Goal: Find specific page/section: Find specific page/section

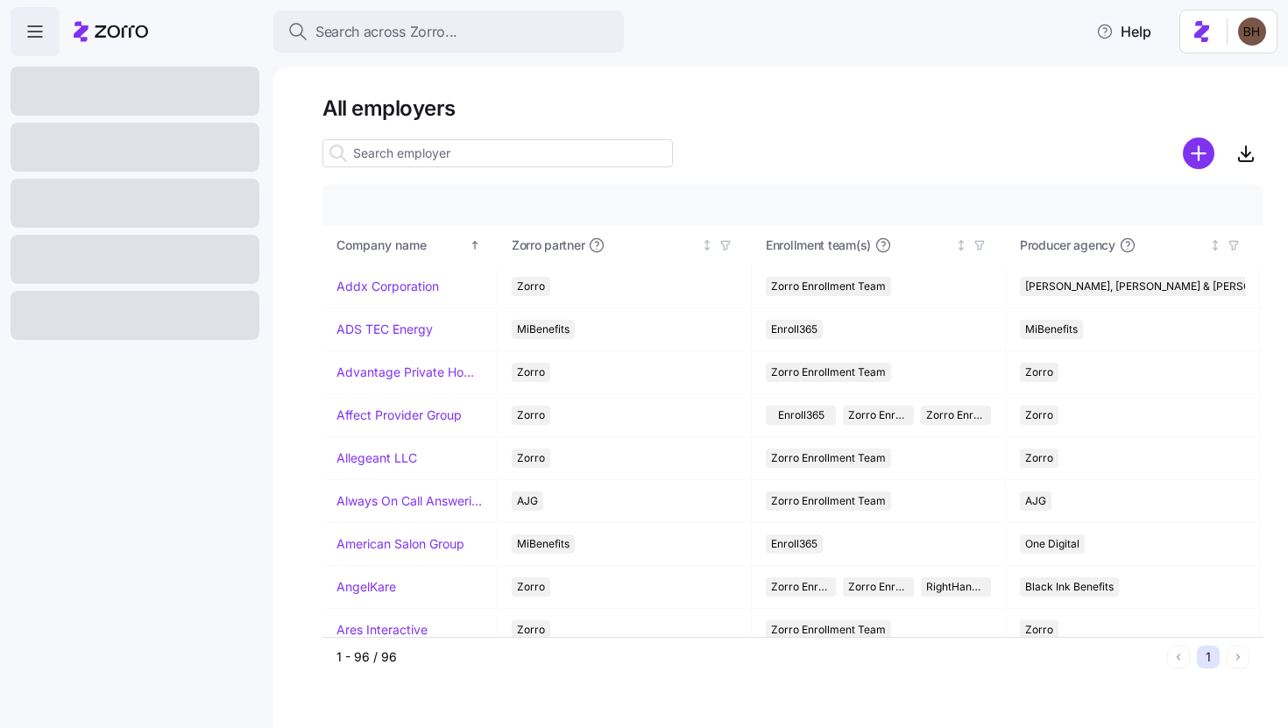
click at [370, 157] on input at bounding box center [497, 153] width 350 height 28
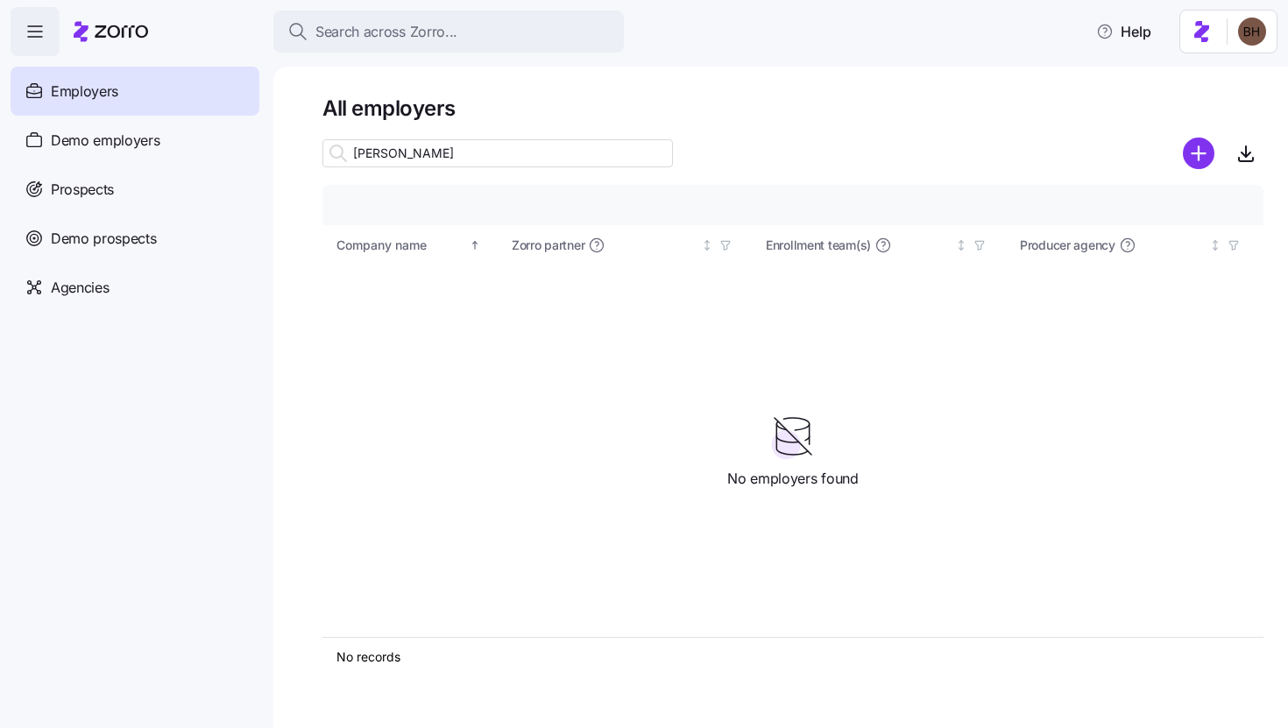
type input "[PERSON_NAME]"
click at [388, 32] on span "Search across Zorro..." at bounding box center [386, 32] width 142 height 22
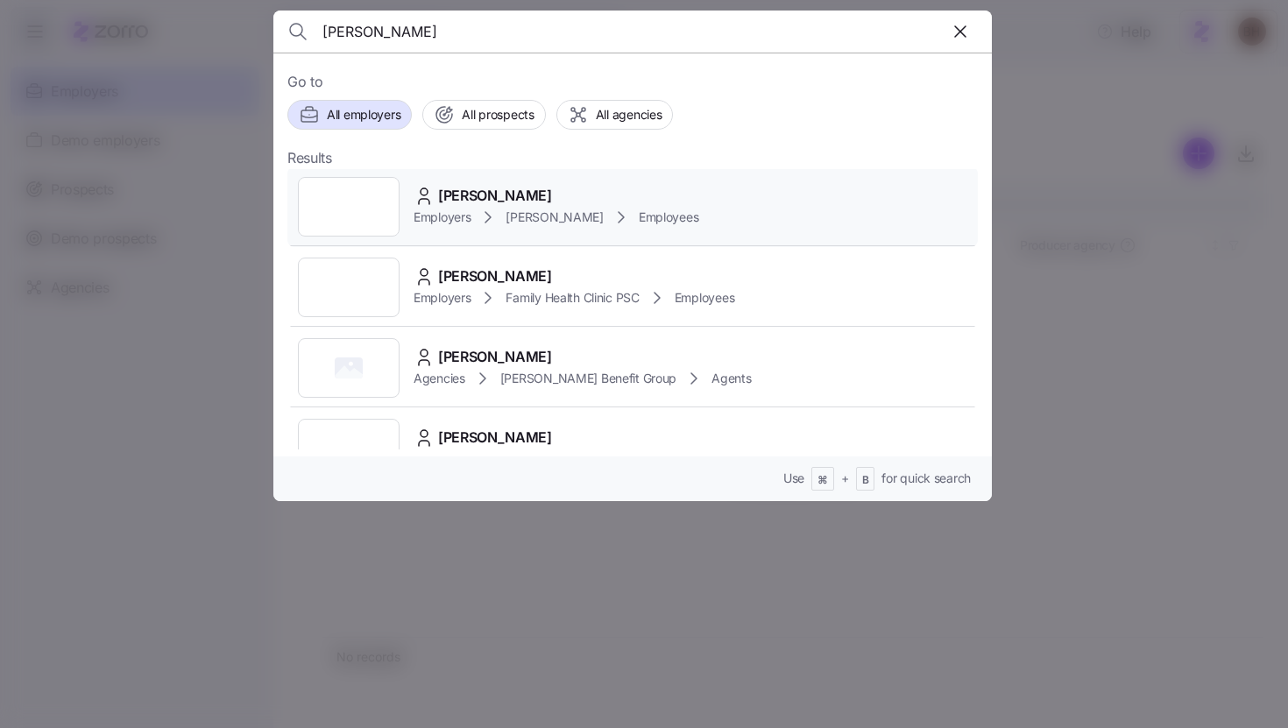
scroll to position [163, 0]
type input "[PERSON_NAME]"
click at [558, 282] on div "[PERSON_NAME]" at bounding box center [573, 277] width 321 height 22
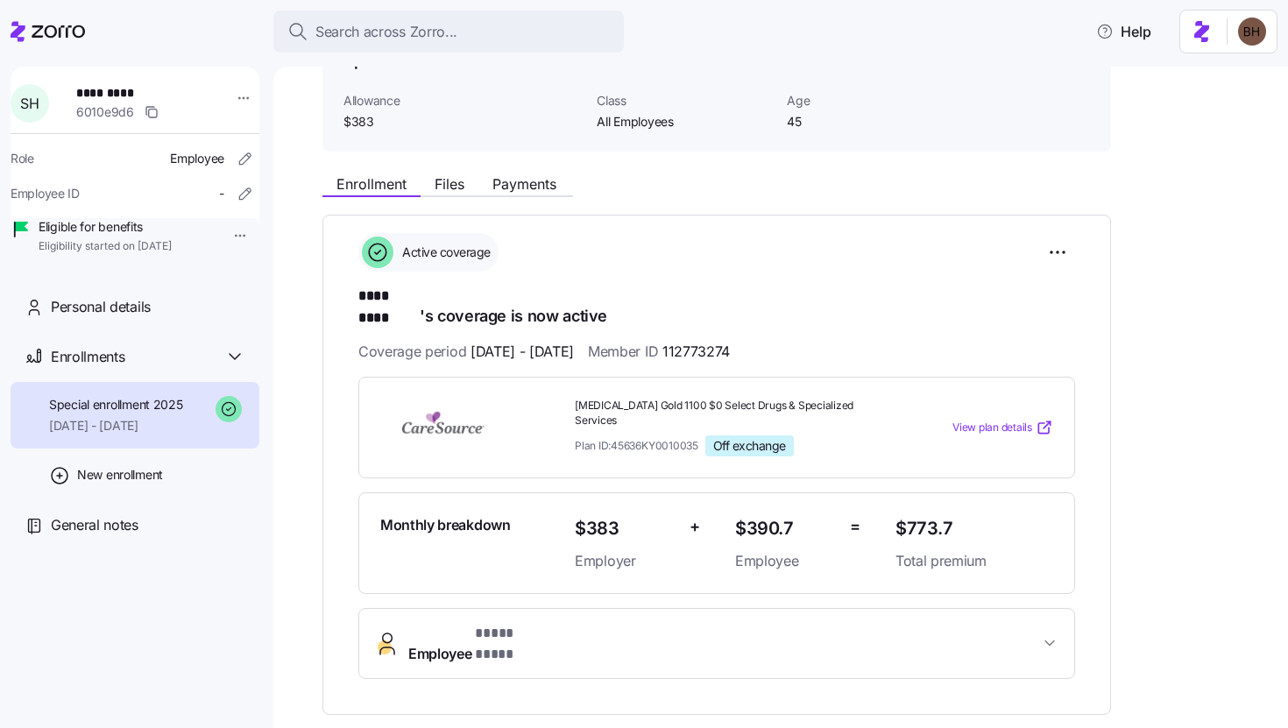
scroll to position [95, 0]
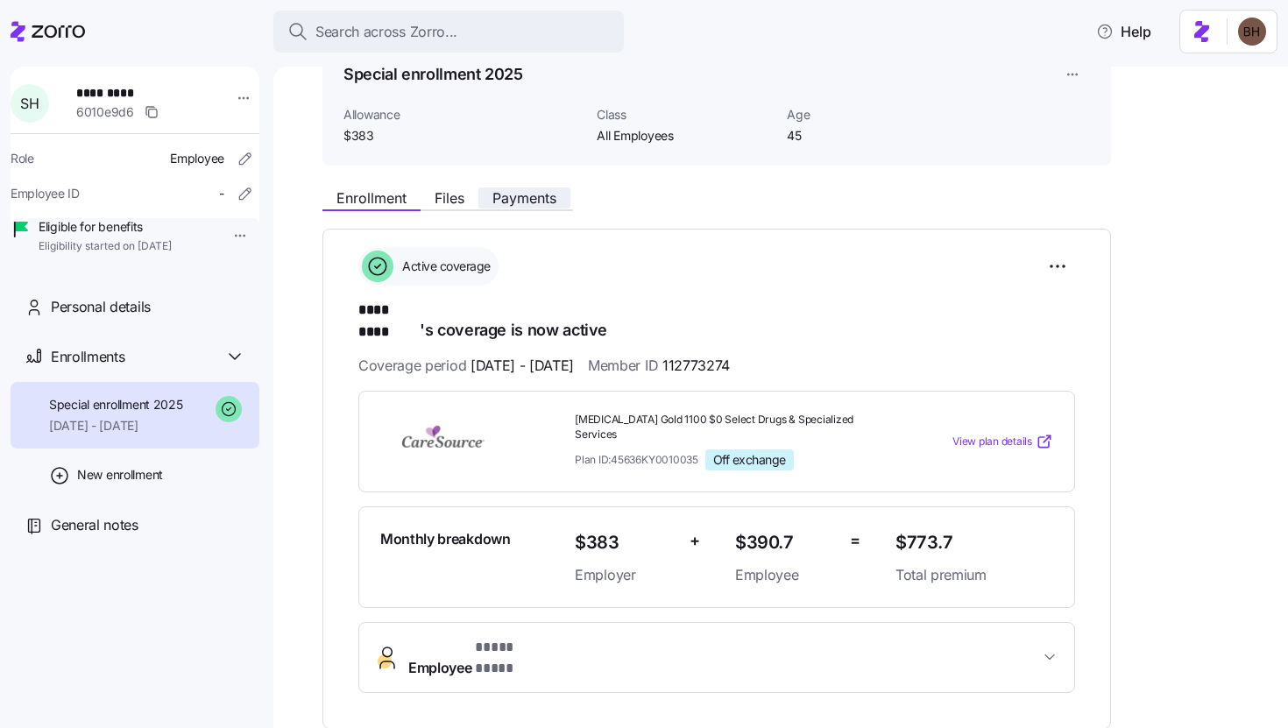
click at [551, 193] on span "Payments" at bounding box center [524, 198] width 64 height 14
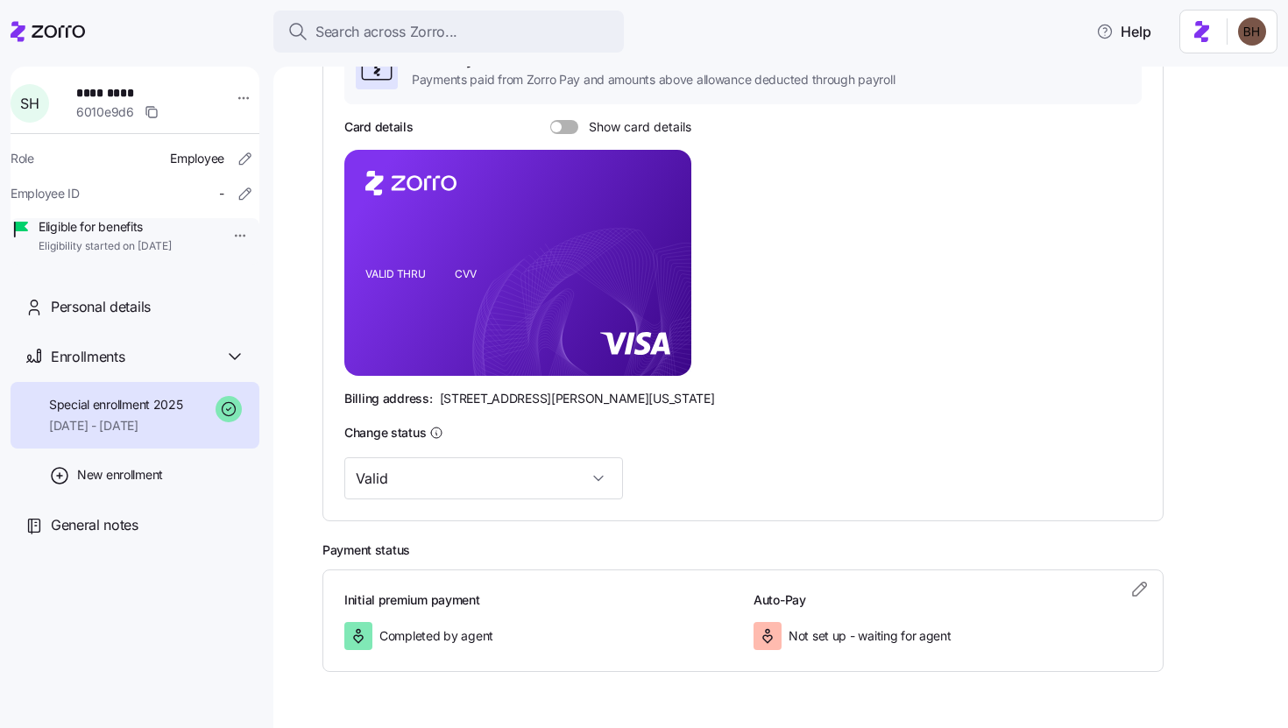
scroll to position [389, 0]
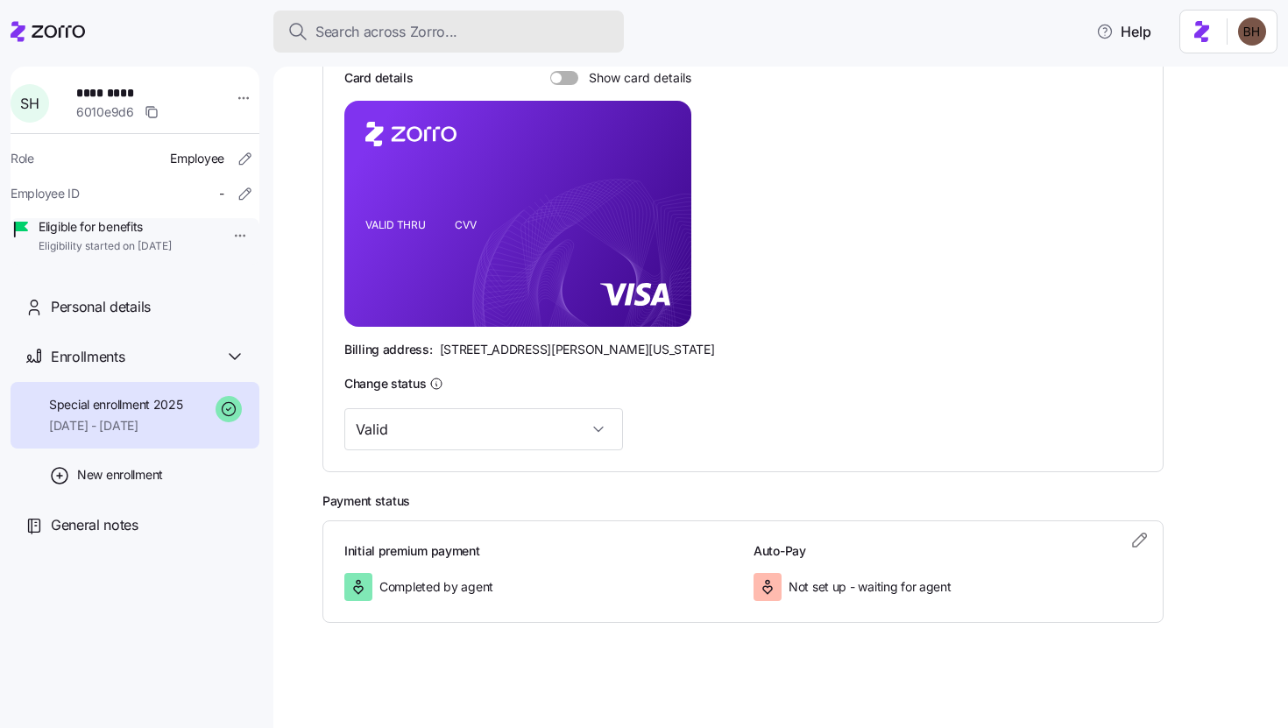
click at [337, 37] on span "Search across Zorro..." at bounding box center [386, 32] width 142 height 22
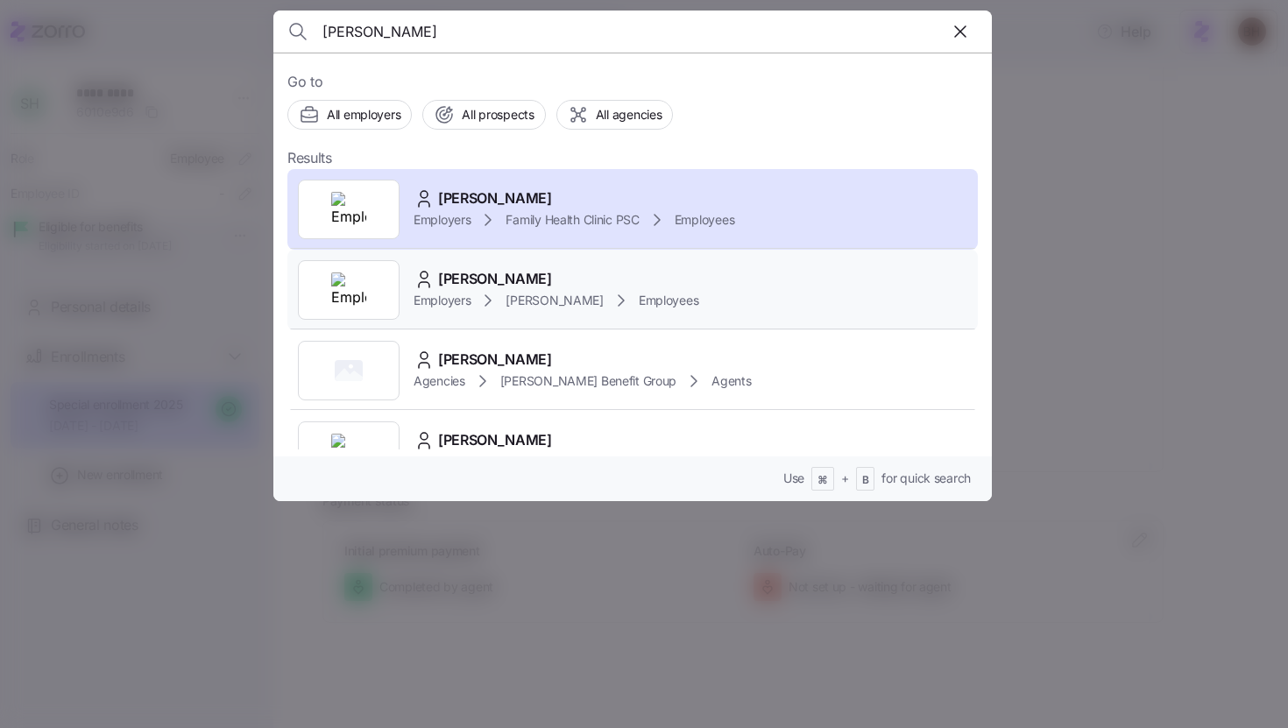
type input "[PERSON_NAME]"
click at [460, 272] on span "[PERSON_NAME]" at bounding box center [495, 279] width 114 height 22
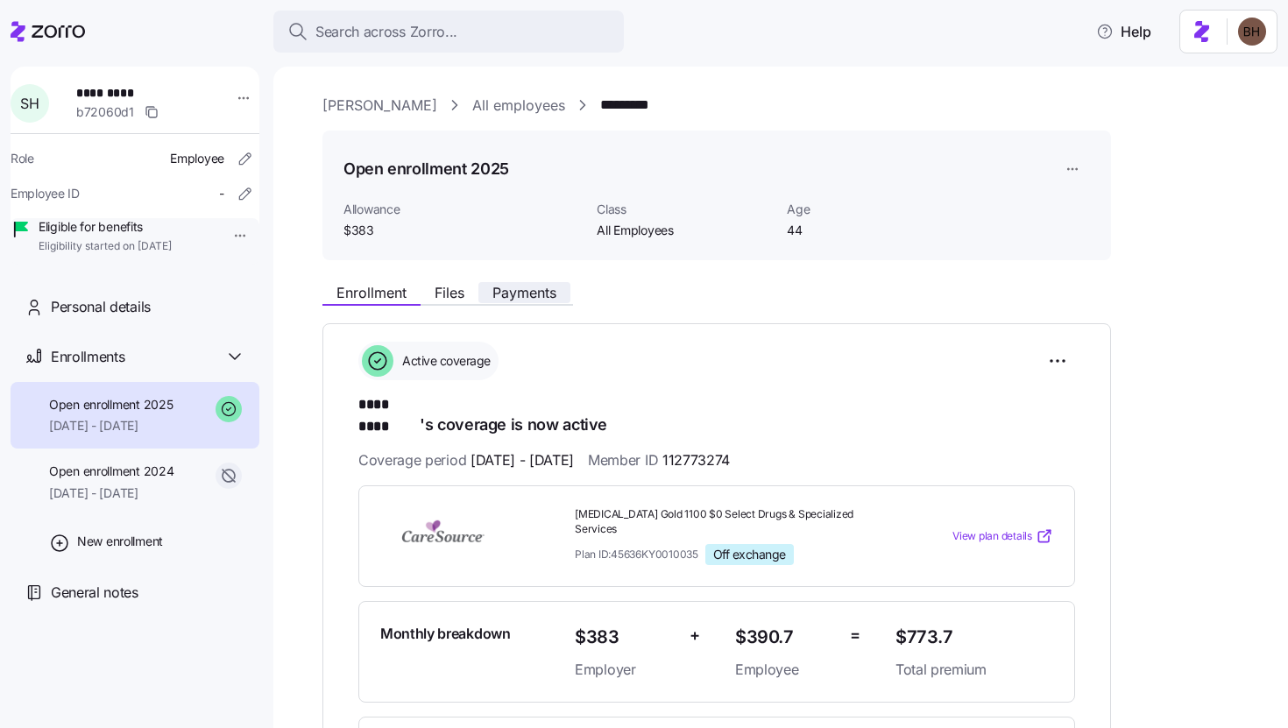
click at [519, 300] on span "Payments" at bounding box center [524, 293] width 64 height 14
